Goal: Register for event/course

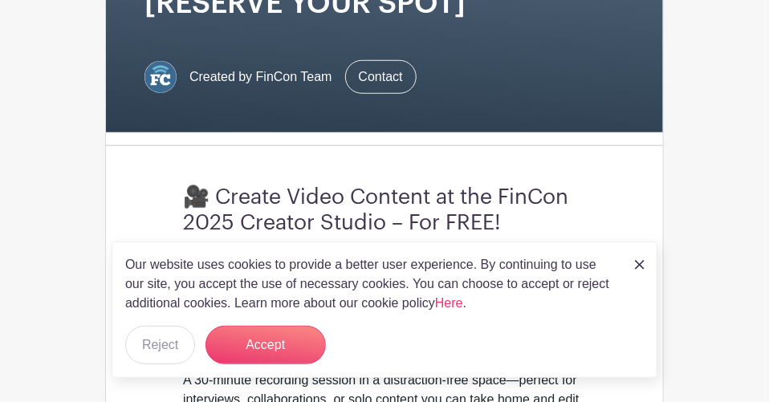
scroll to position [481, 0]
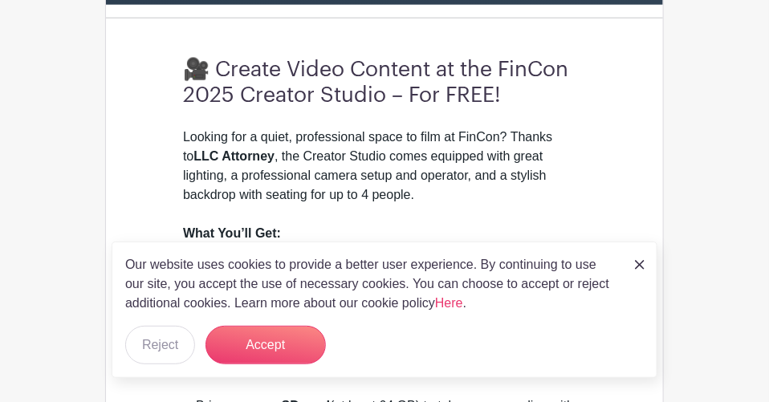
drag, startPoint x: 638, startPoint y: 265, endPoint x: 577, endPoint y: 185, distance: 100.1
click at [639, 265] on img at bounding box center [640, 265] width 10 height 10
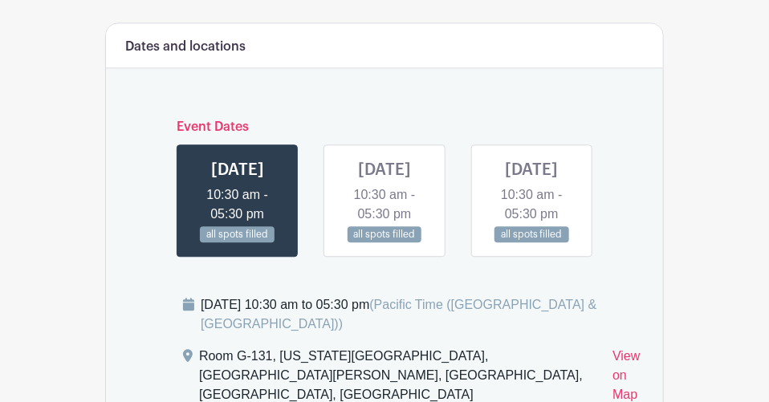
scroll to position [1364, 0]
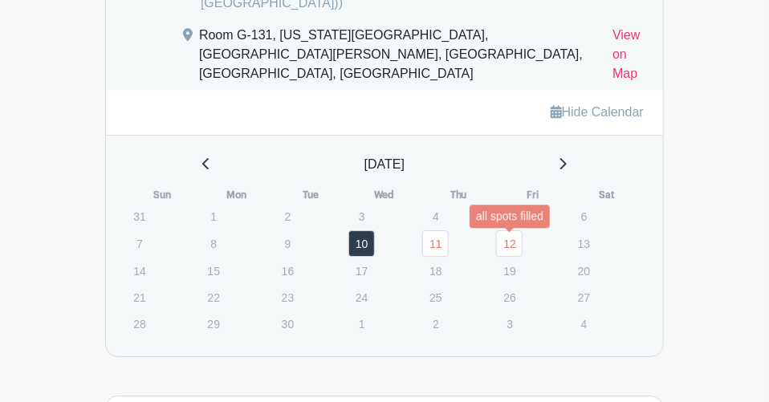
click at [513, 247] on link "12" at bounding box center [509, 243] width 26 height 26
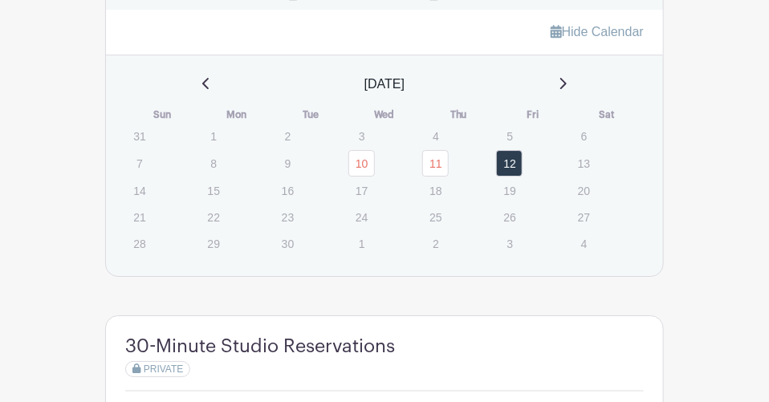
scroll to position [1284, 0]
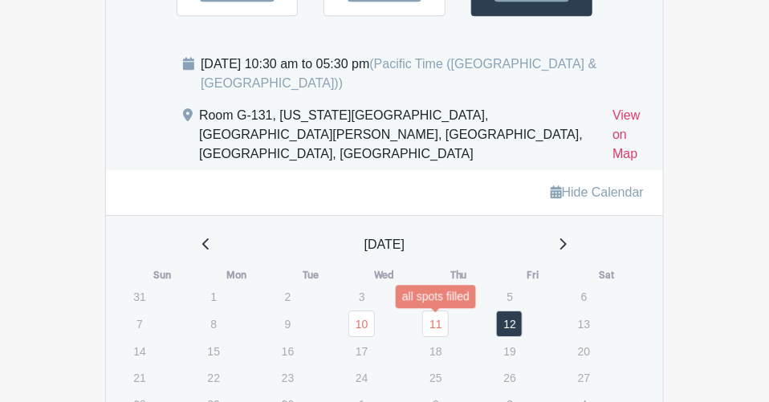
click at [436, 323] on link "11" at bounding box center [435, 324] width 26 height 26
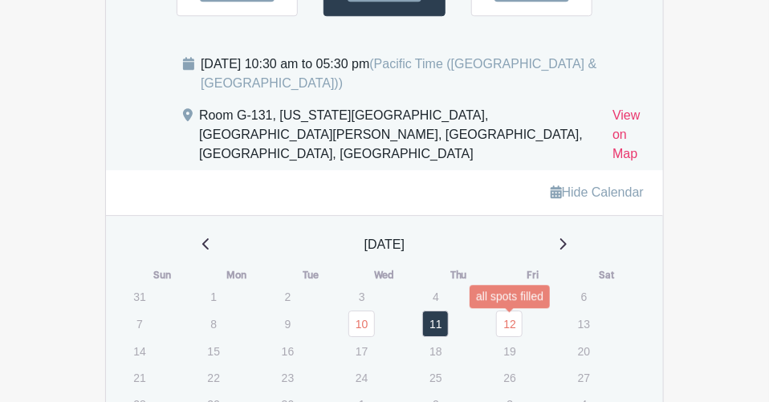
click at [510, 318] on link "12" at bounding box center [509, 324] width 26 height 26
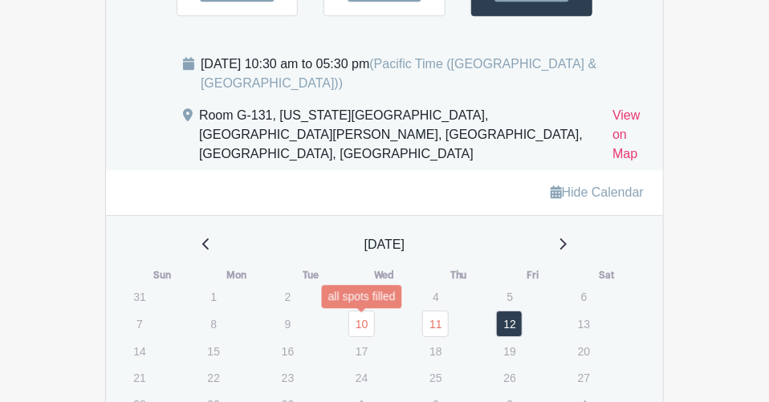
click at [359, 329] on link "10" at bounding box center [361, 324] width 26 height 26
